Goal: Transaction & Acquisition: Book appointment/travel/reservation

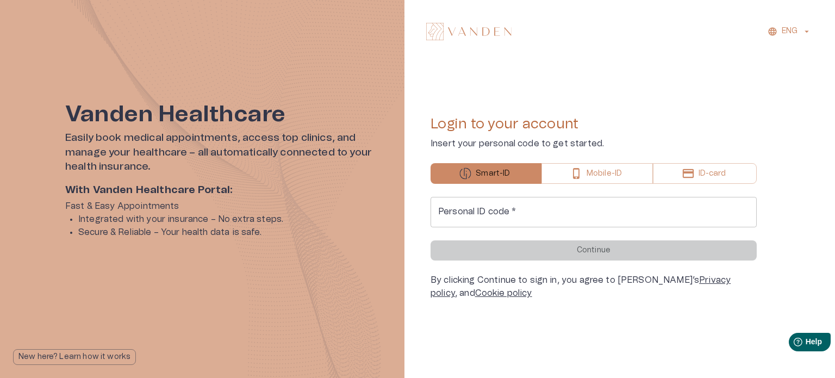
click at [587, 216] on input "Personal ID code   *" at bounding box center [593, 212] width 326 height 30
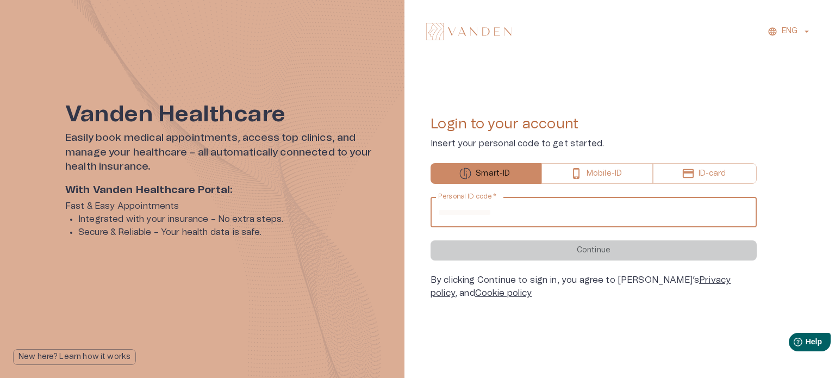
type input "**********"
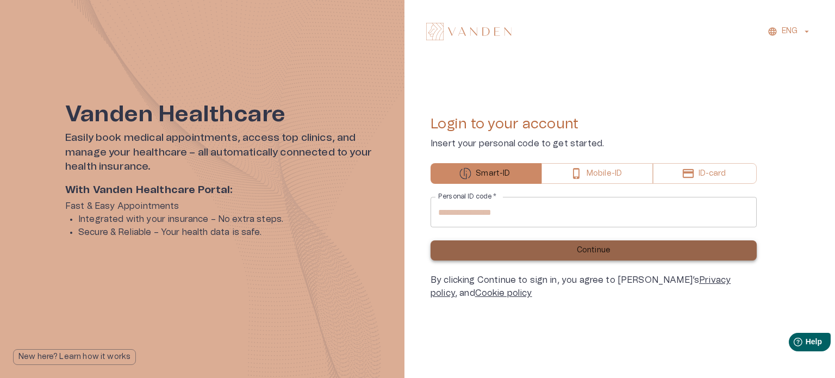
click at [548, 245] on button "Continue" at bounding box center [593, 250] width 326 height 20
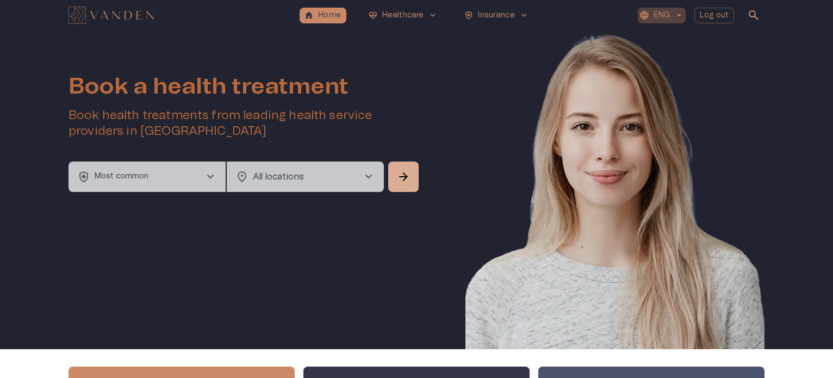
click at [661, 10] on p "ENG" at bounding box center [661, 15] width 16 height 11
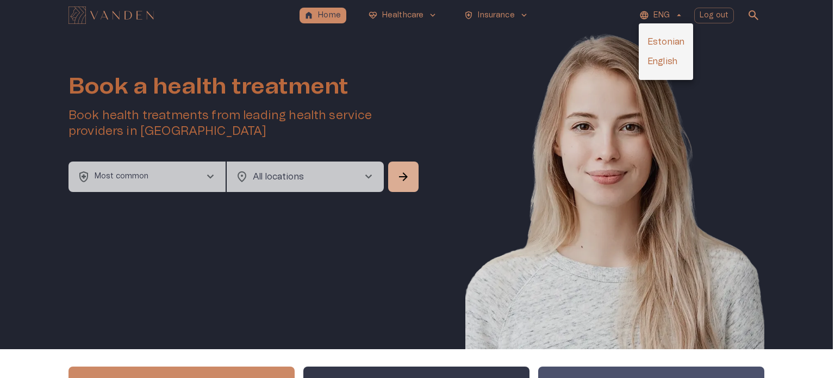
click at [663, 47] on li "Estonian" at bounding box center [666, 42] width 54 height 20
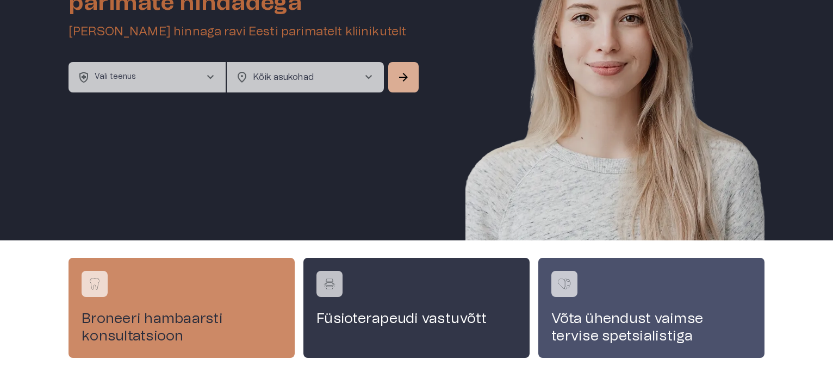
click at [207, 85] on button "health_and_safety Vali teenus chevron_right" at bounding box center [146, 77] width 157 height 30
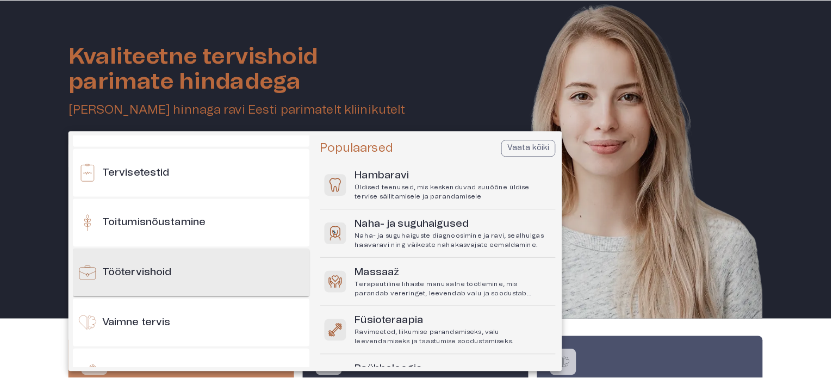
scroll to position [1141, 0]
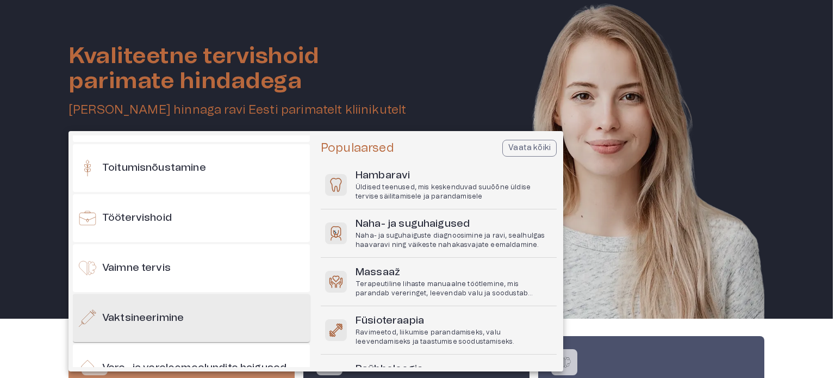
click at [206, 305] on div "Vaktsineerimine" at bounding box center [191, 318] width 237 height 48
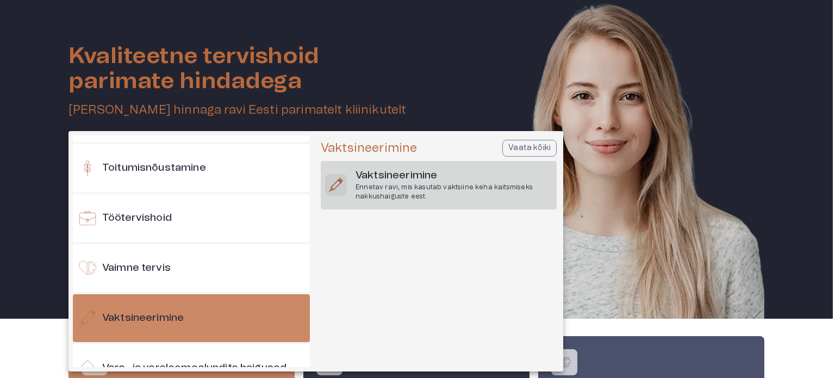
click at [402, 176] on h6 "Vaktsineerimine" at bounding box center [453, 175] width 197 height 15
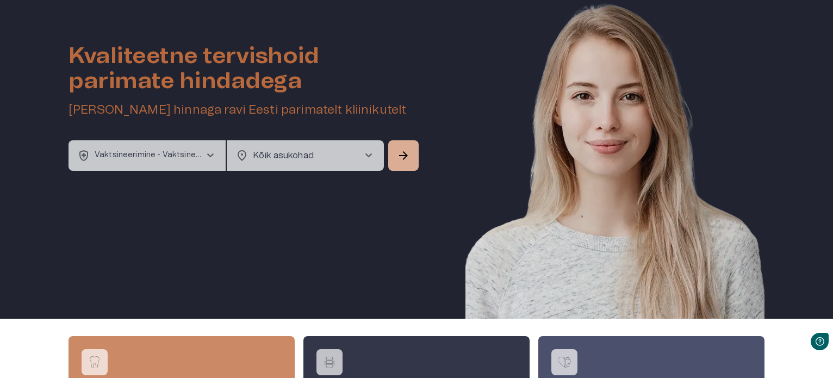
scroll to position [0, 0]
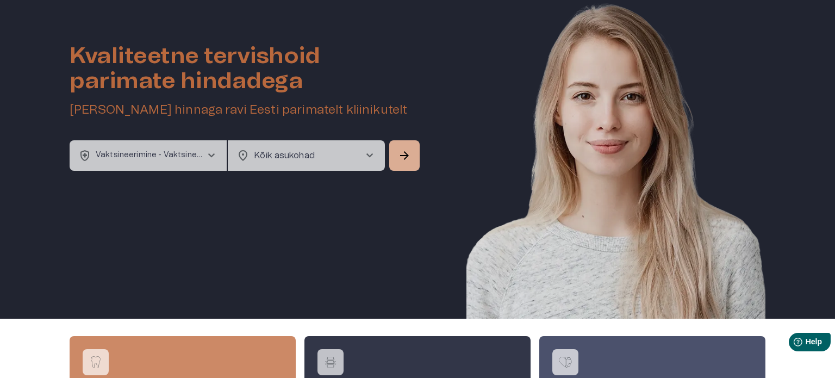
click at [348, 147] on body "home Esileht ecg_heart Tervishoid keyboard_arrow_down health_and_safety Kindlus…" at bounding box center [417, 159] width 835 height 378
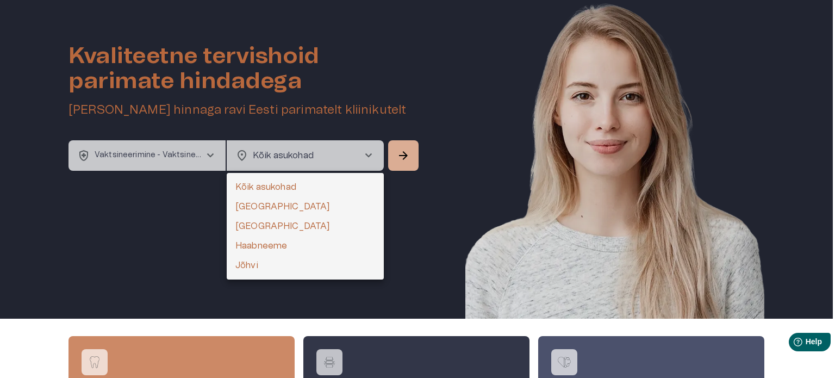
click at [291, 209] on li "Tallinn" at bounding box center [305, 207] width 157 height 20
type input "**********"
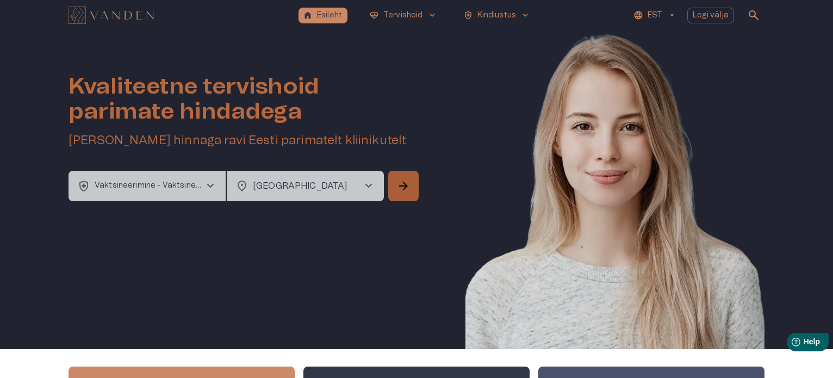
click at [411, 178] on button "arrow_forward" at bounding box center [403, 186] width 30 height 30
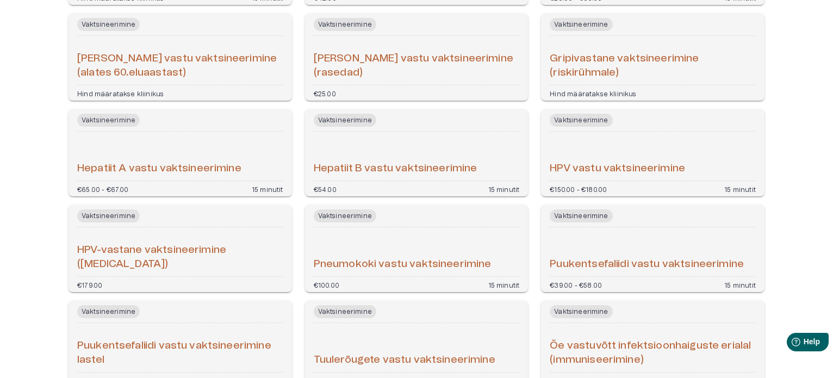
scroll to position [401, 0]
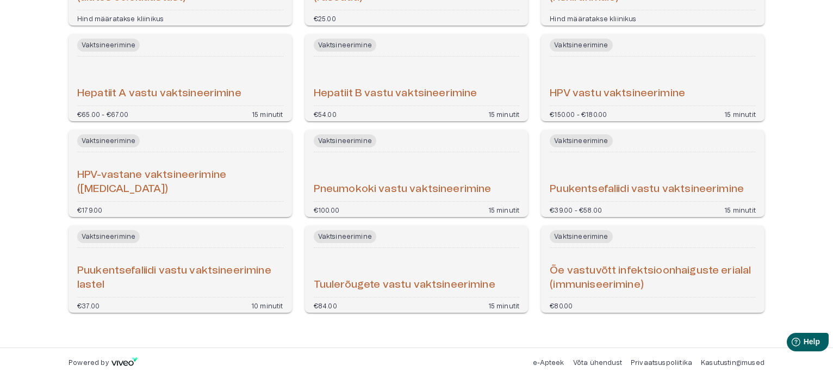
click at [657, 177] on div "Puukentsefaliidi vastu vaktsineerimine" at bounding box center [652, 177] width 206 height 40
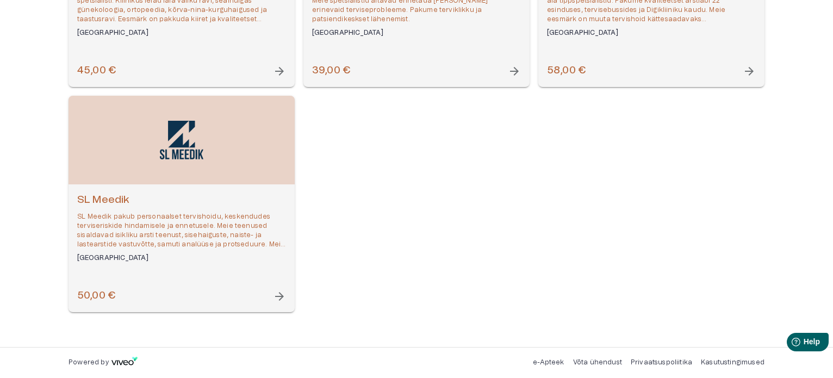
scroll to position [128, 0]
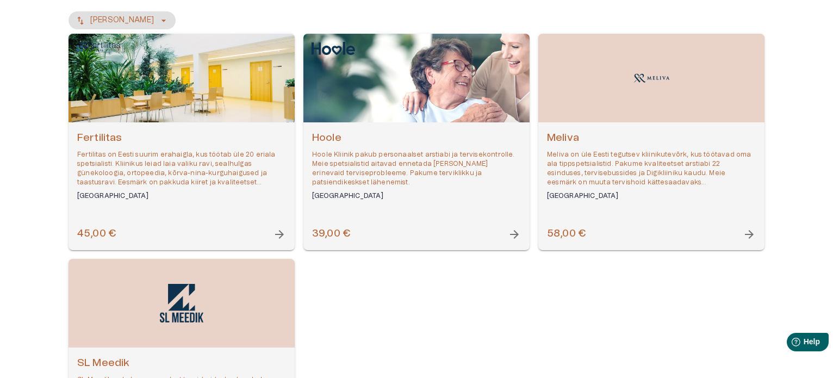
click at [608, 115] on div "Open selected supplier available booking dates" at bounding box center [651, 78] width 226 height 89
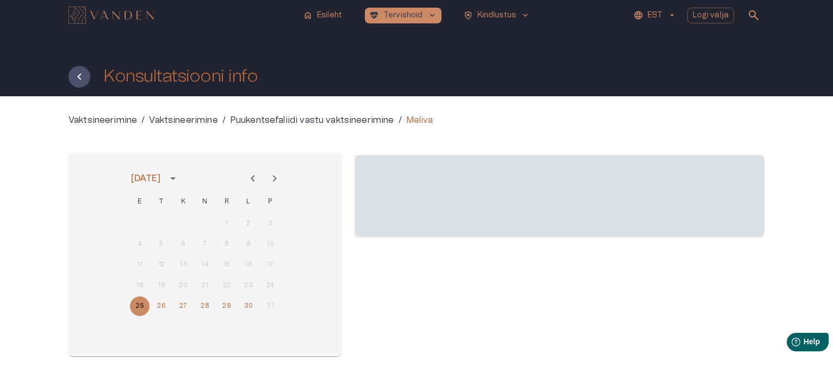
click at [278, 176] on icon "Next month" at bounding box center [274, 178] width 13 height 13
click at [255, 175] on icon "Previous month" at bounding box center [252, 178] width 13 height 13
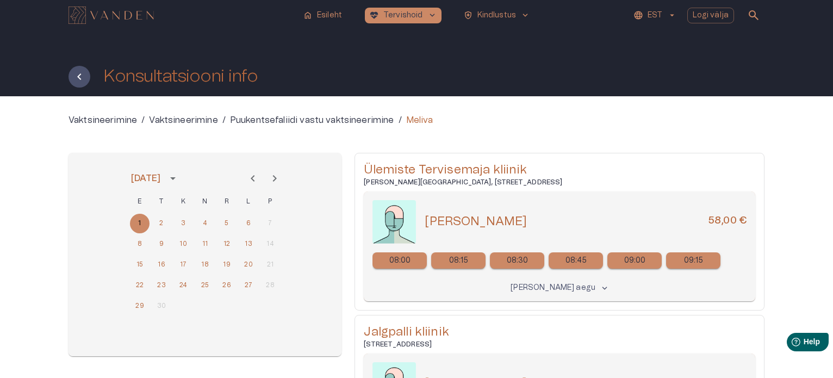
click at [278, 178] on icon "Next month" at bounding box center [274, 178] width 13 height 13
click at [549, 292] on p "Näita kõiki aegu" at bounding box center [552, 287] width 85 height 11
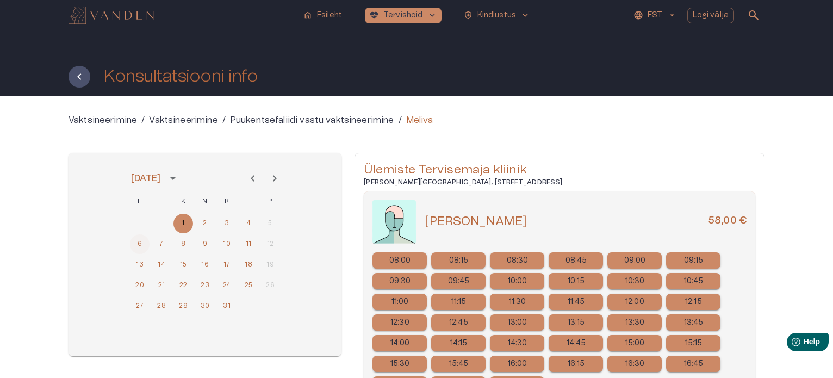
click at [143, 243] on button "6" at bounding box center [140, 244] width 20 height 20
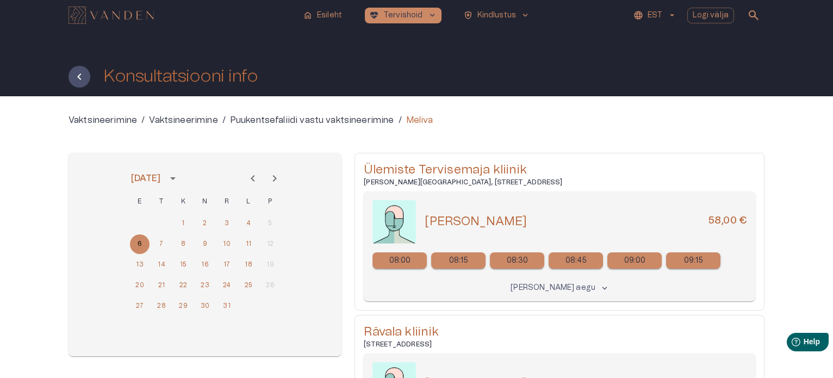
click at [567, 289] on p "Näita kõiki aegu" at bounding box center [552, 287] width 85 height 11
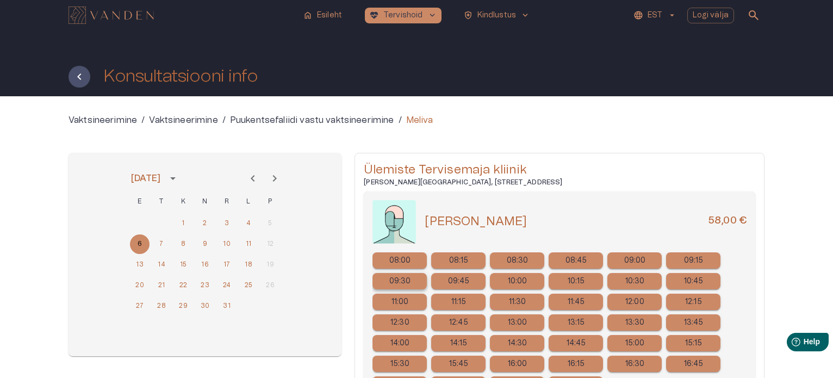
click at [411, 279] on div "09:30" at bounding box center [399, 281] width 54 height 16
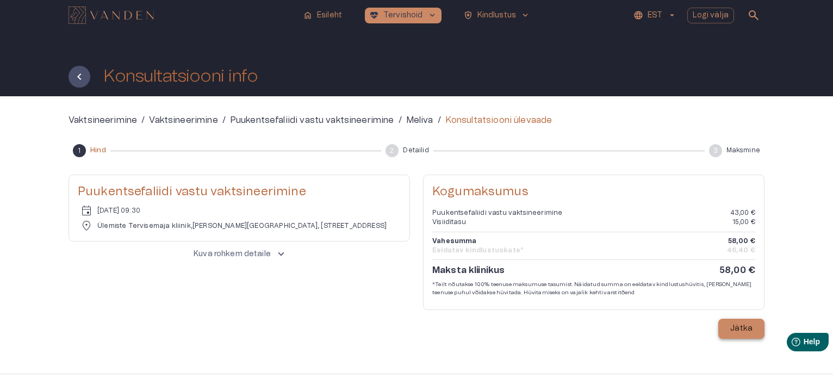
click at [742, 332] on p "Jätka" at bounding box center [741, 328] width 22 height 11
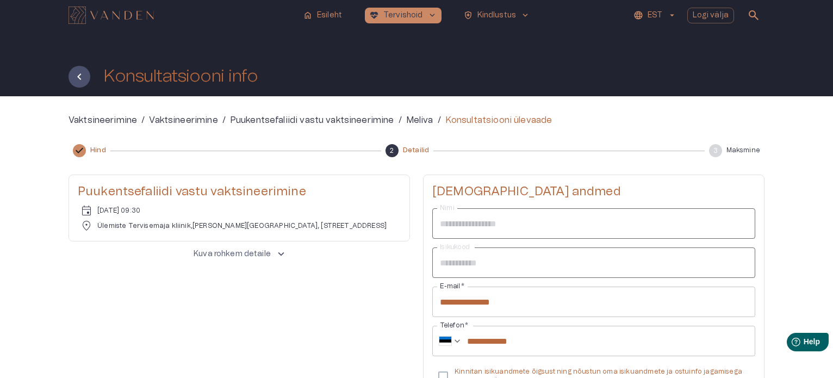
scroll to position [109, 0]
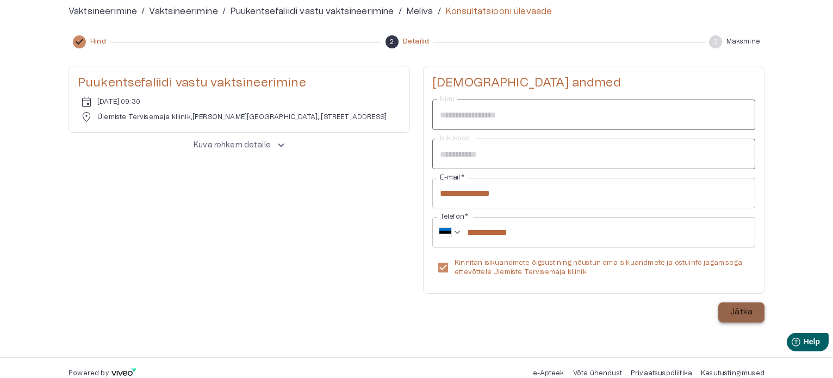
click at [742, 308] on p "Jätka" at bounding box center [741, 312] width 22 height 11
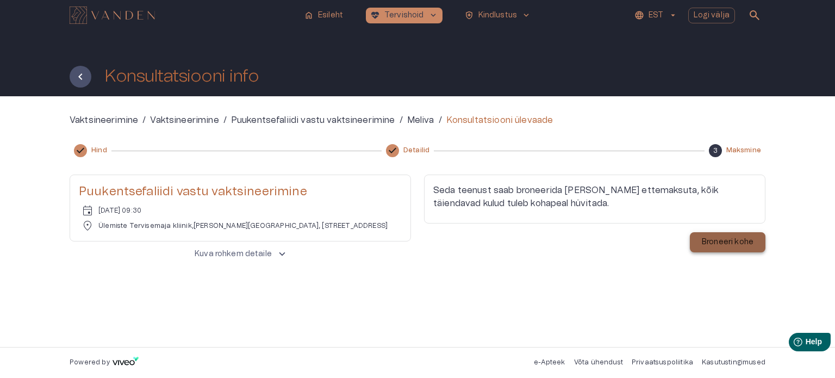
click at [715, 243] on p "Broneeri kohe" at bounding box center [728, 241] width 52 height 11
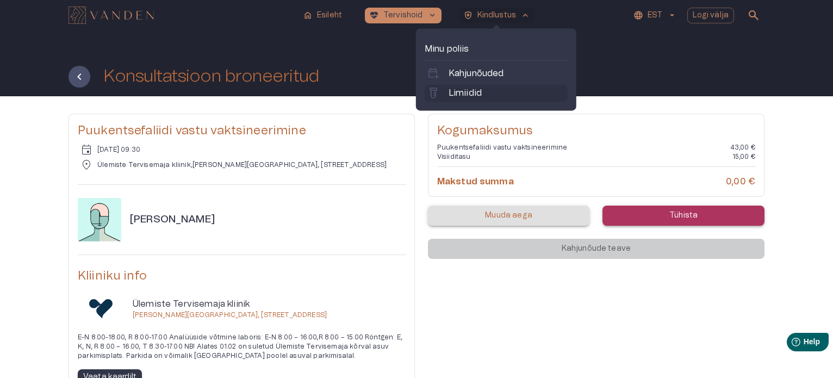
drag, startPoint x: 513, startPoint y: 17, endPoint x: 458, endPoint y: 93, distance: 94.6
click at [458, 93] on p "Limiidid" at bounding box center [464, 92] width 33 height 13
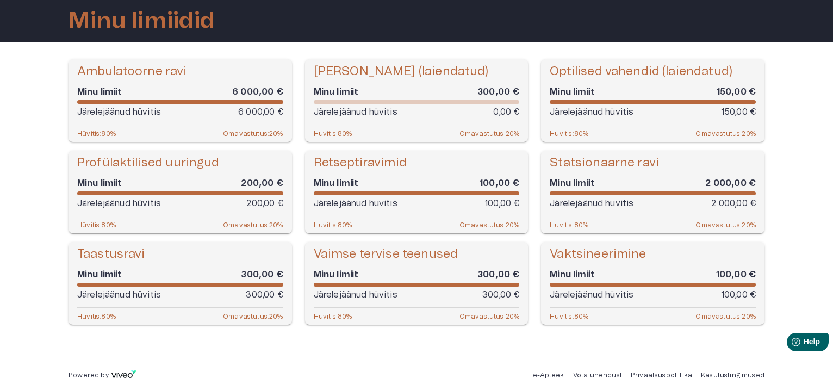
scroll to position [67, 0]
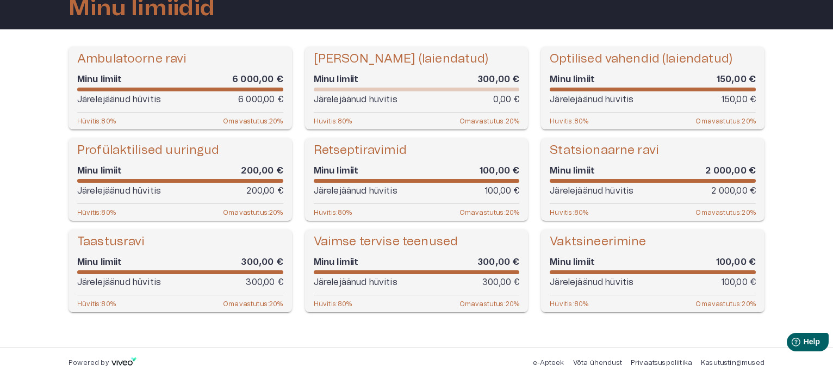
click at [609, 278] on p "Järelejäänud hüvitis" at bounding box center [591, 282] width 84 height 13
click at [576, 238] on h5 "Vaktsineerimine" at bounding box center [597, 242] width 96 height 16
